Goal: Information Seeking & Learning: Learn about a topic

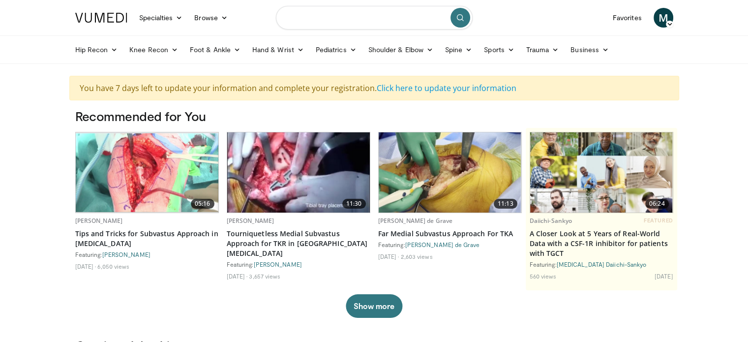
click at [356, 19] on input "Search topics, interventions" at bounding box center [374, 18] width 197 height 24
type input "**********"
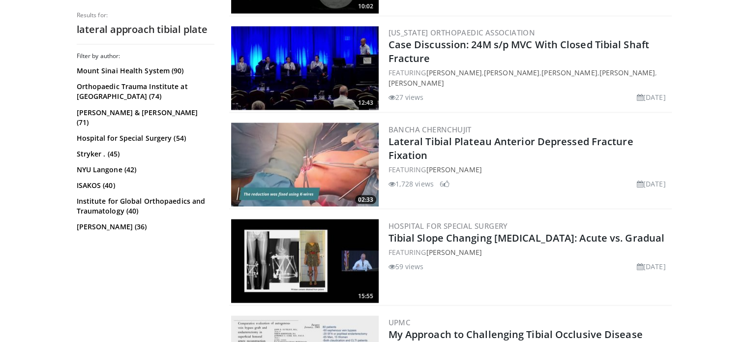
scroll to position [1762, 0]
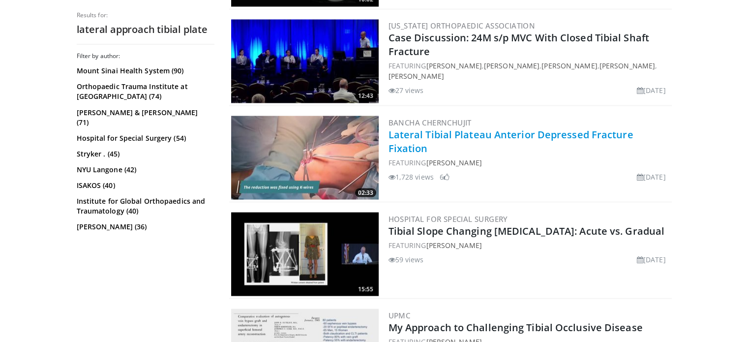
click at [523, 128] on link "Lateral Tibial Plateau Anterior Depressed Fracture Fixation" at bounding box center [510, 140] width 245 height 27
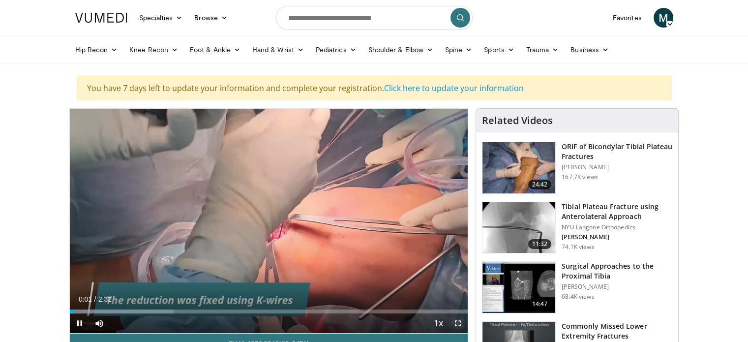
click at [454, 316] on span "Video Player" at bounding box center [458, 323] width 20 height 20
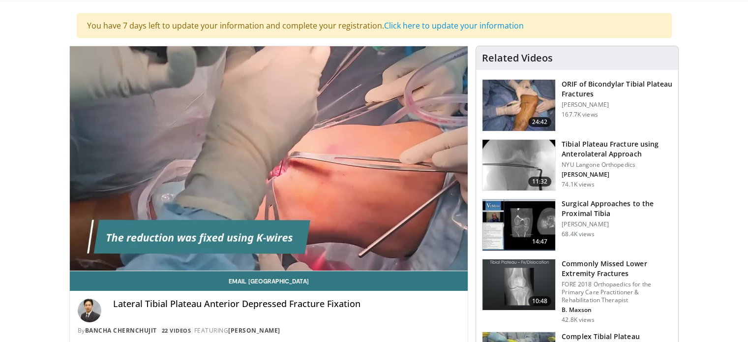
scroll to position [69, 0]
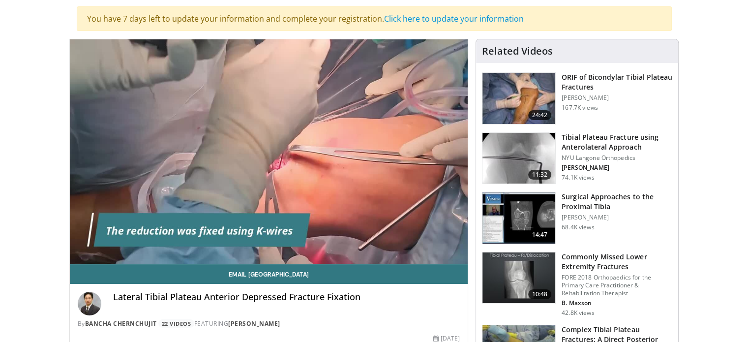
click at [591, 200] on h3 "Surgical Approaches to the Proximal Tibia" at bounding box center [616, 202] width 111 height 20
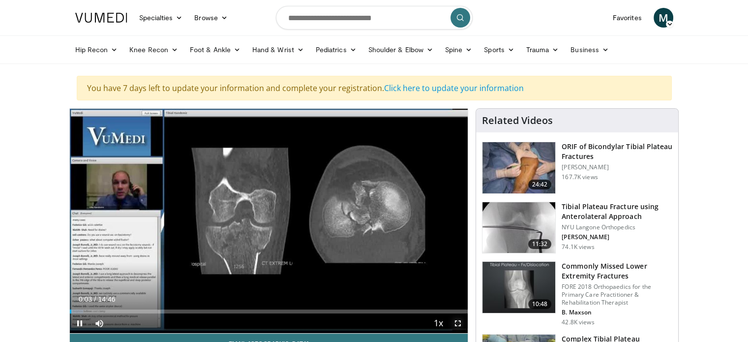
click at [455, 322] on span "Video Player" at bounding box center [458, 323] width 20 height 20
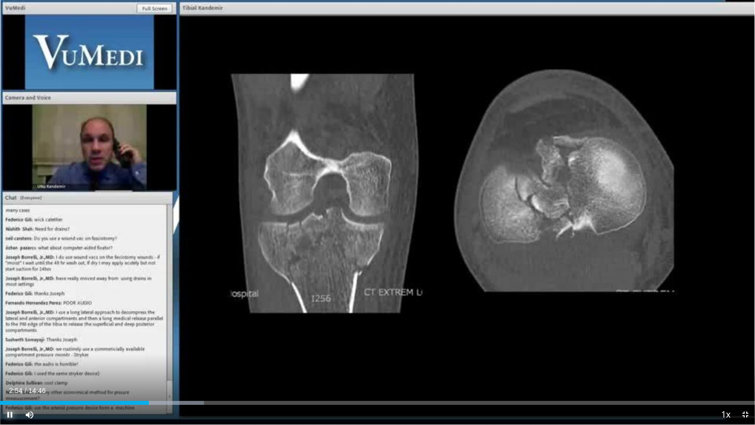
click at [12, 341] on span "Video Player" at bounding box center [10, 415] width 20 height 20
click at [11, 341] on span "Video Player" at bounding box center [10, 415] width 20 height 20
click at [10, 341] on span "Video Player" at bounding box center [10, 415] width 20 height 20
click at [12, 341] on span "Video Player" at bounding box center [10, 415] width 20 height 20
click at [11, 341] on span "Video Player" at bounding box center [10, 415] width 20 height 20
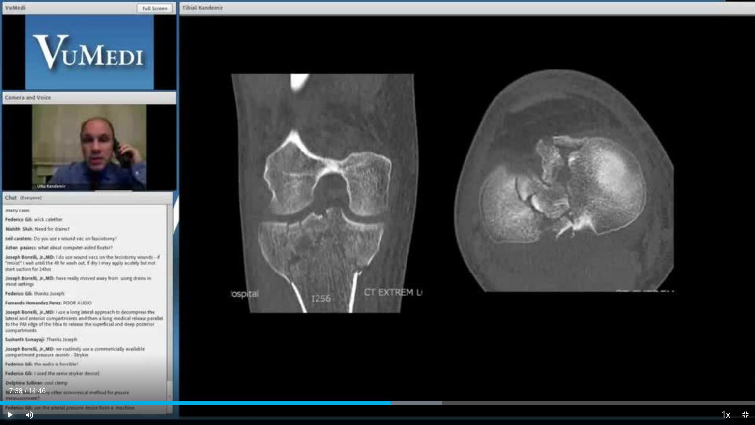
click at [8, 341] on span "Video Player" at bounding box center [10, 415] width 20 height 20
click at [10, 341] on span "Video Player" at bounding box center [10, 415] width 20 height 20
click at [12, 341] on span "Video Player" at bounding box center [10, 415] width 20 height 20
click at [15, 341] on span "Video Player" at bounding box center [10, 415] width 20 height 20
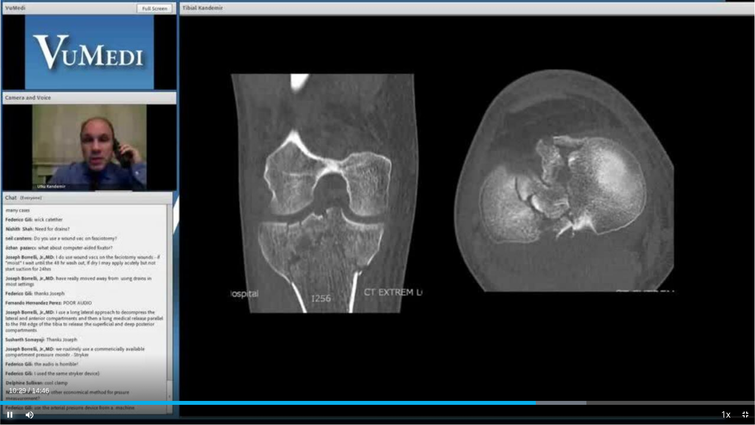
click at [8, 341] on span "Video Player" at bounding box center [10, 415] width 20 height 20
